Goal: Information Seeking & Learning: Learn about a topic

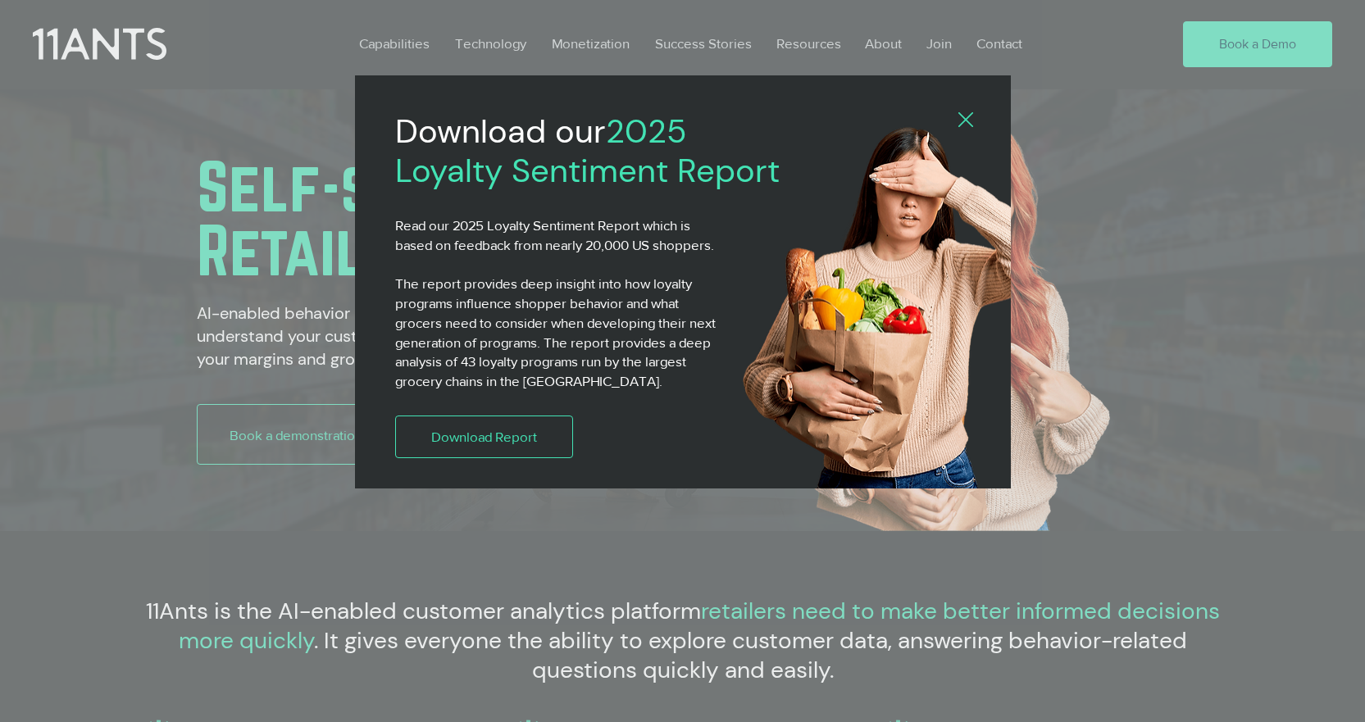
click at [961, 117] on icon "Back to site" at bounding box center [966, 119] width 15 height 15
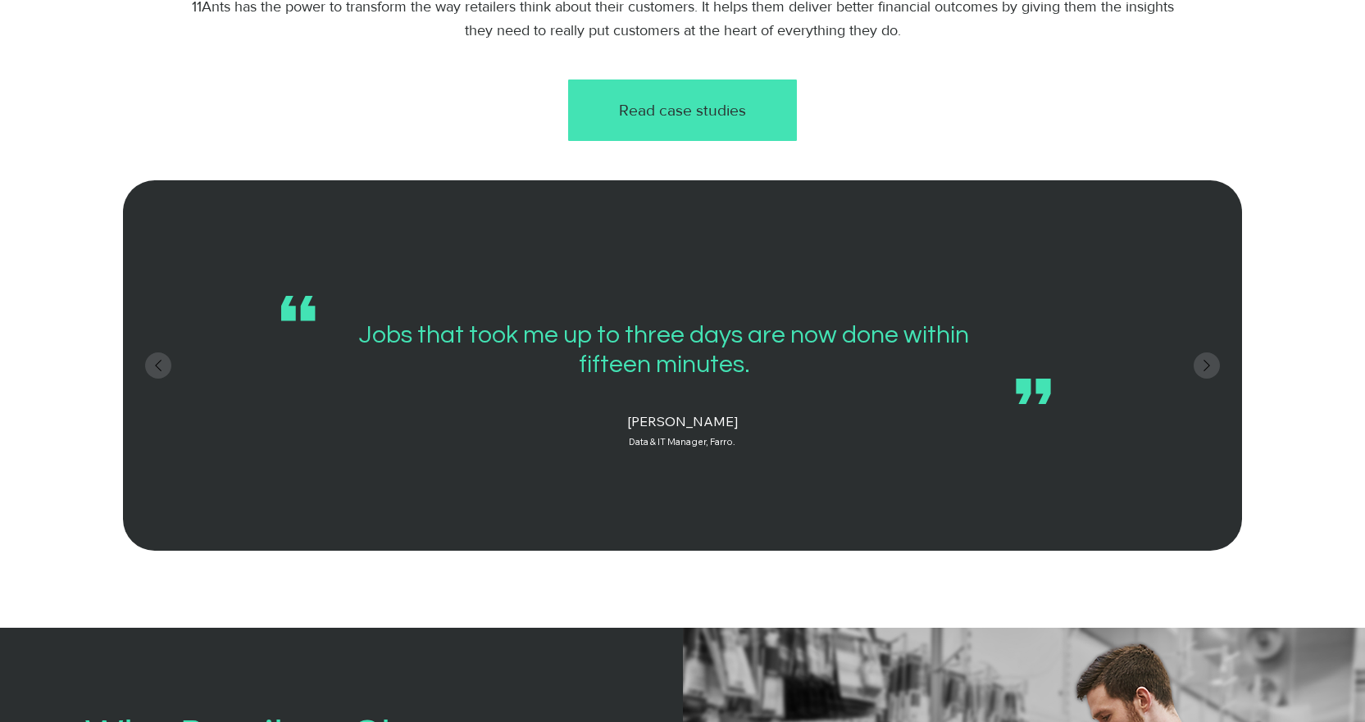
scroll to position [0, 191]
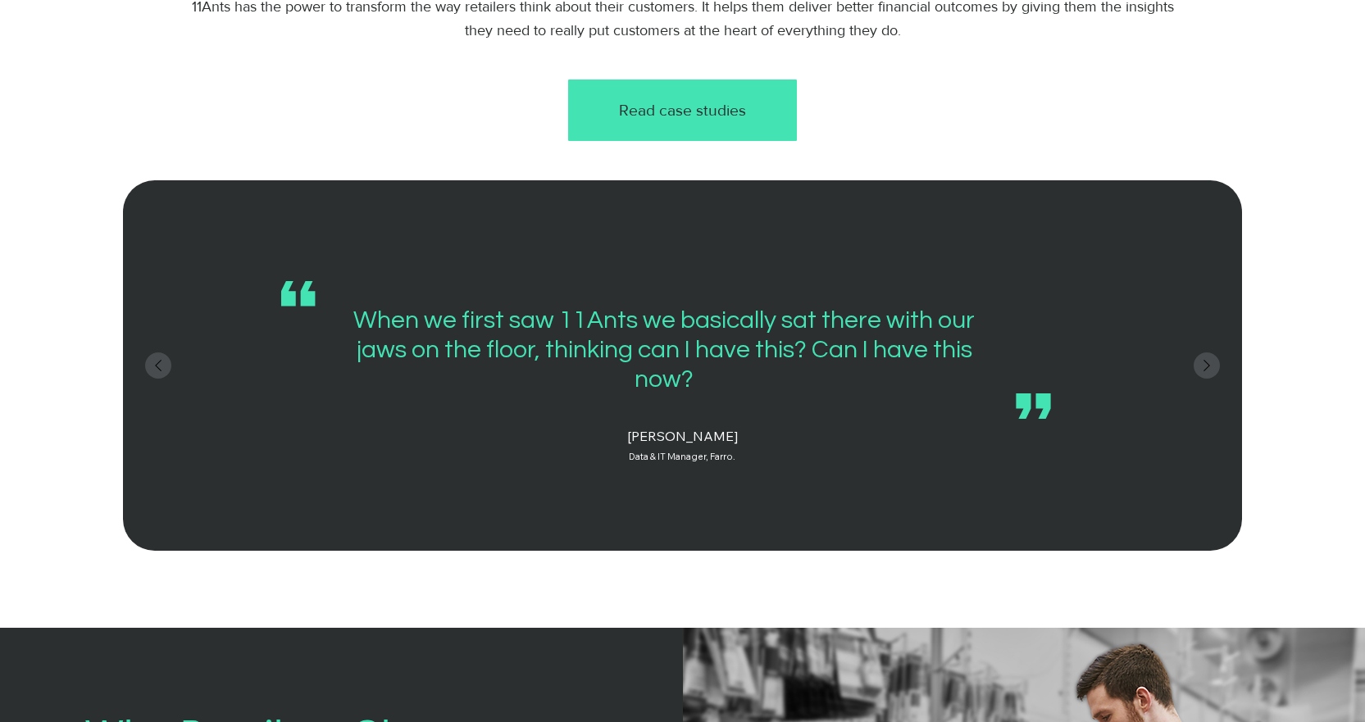
click at [710, 109] on span "Read case studies" at bounding box center [682, 110] width 127 height 22
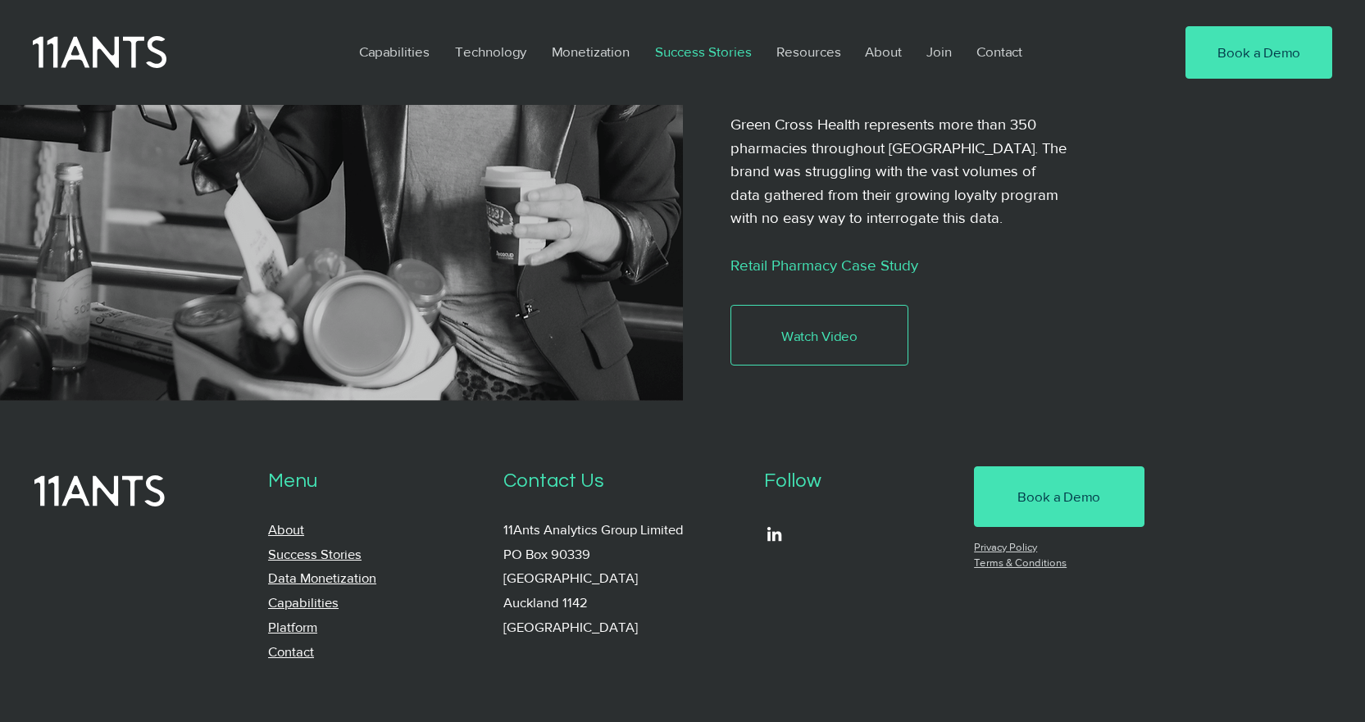
scroll to position [3590, 0]
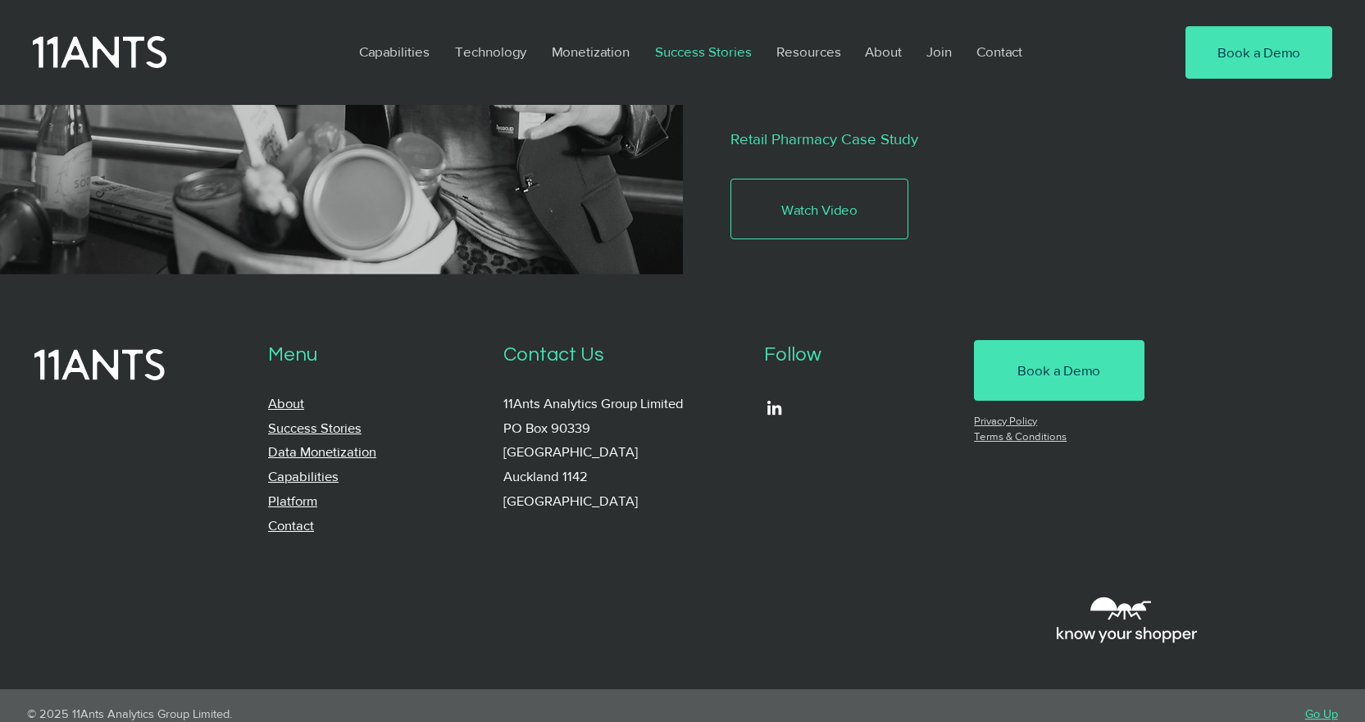
click at [322, 468] on link "Capabilities" at bounding box center [303, 476] width 71 height 16
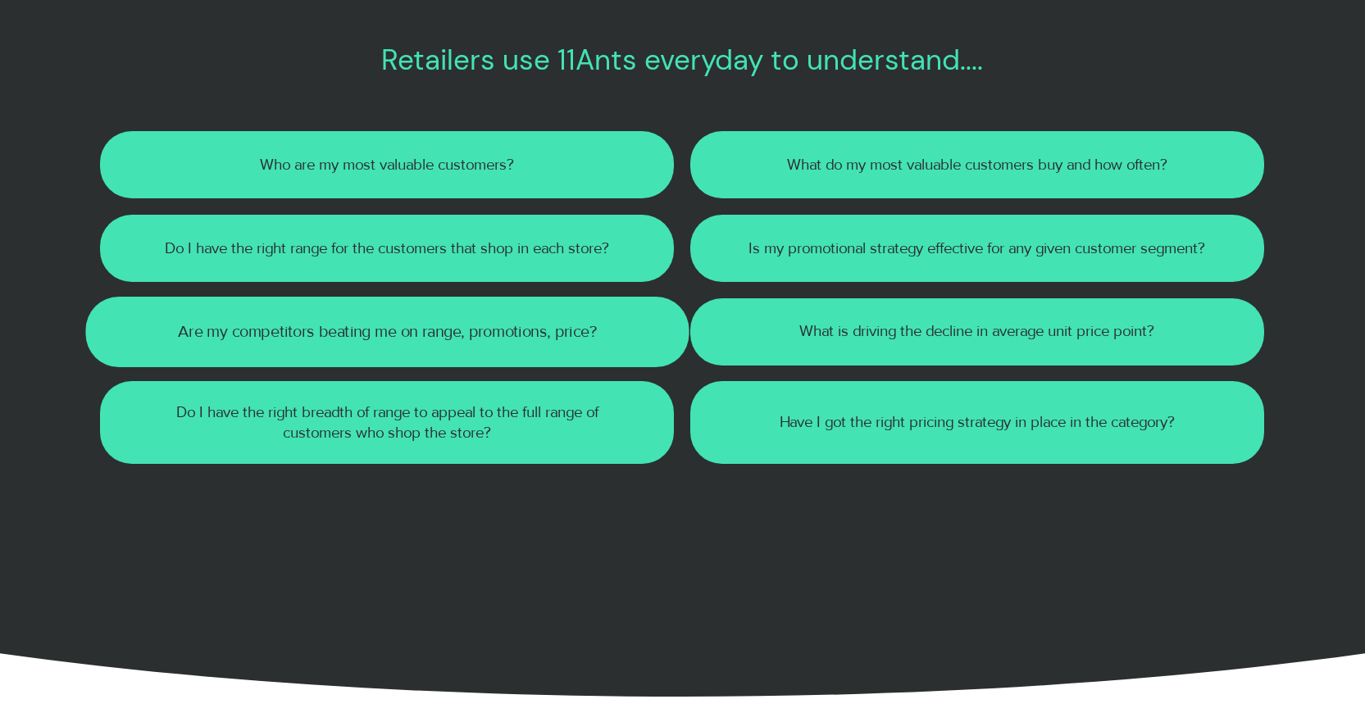
scroll to position [820, 0]
